Goal: Task Accomplishment & Management: Manage account settings

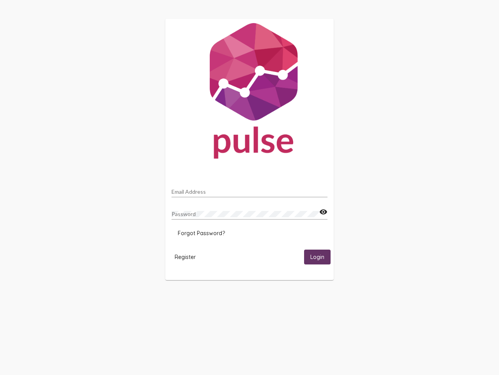
click at [250, 189] on input "Email Address" at bounding box center [250, 191] width 156 height 6
click at [323, 212] on mat-icon "visibility" at bounding box center [324, 211] width 8 height 9
click at [201, 233] on span "Forgot Password?" at bounding box center [201, 232] width 47 height 7
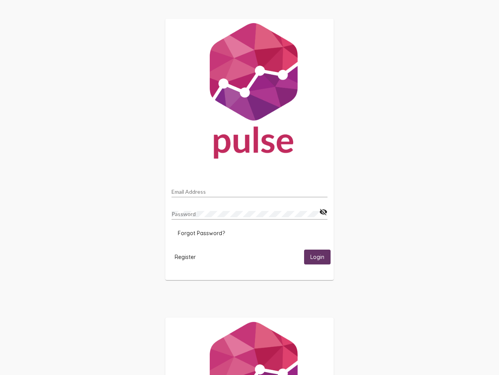
click at [185, 256] on span "Register" at bounding box center [185, 256] width 21 height 7
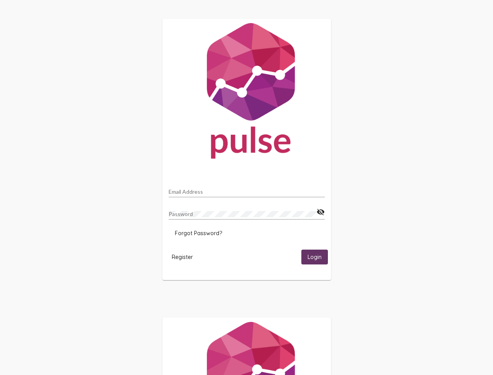
click at [318, 256] on span "Login" at bounding box center [314, 257] width 14 height 7
